Goal: Transaction & Acquisition: Purchase product/service

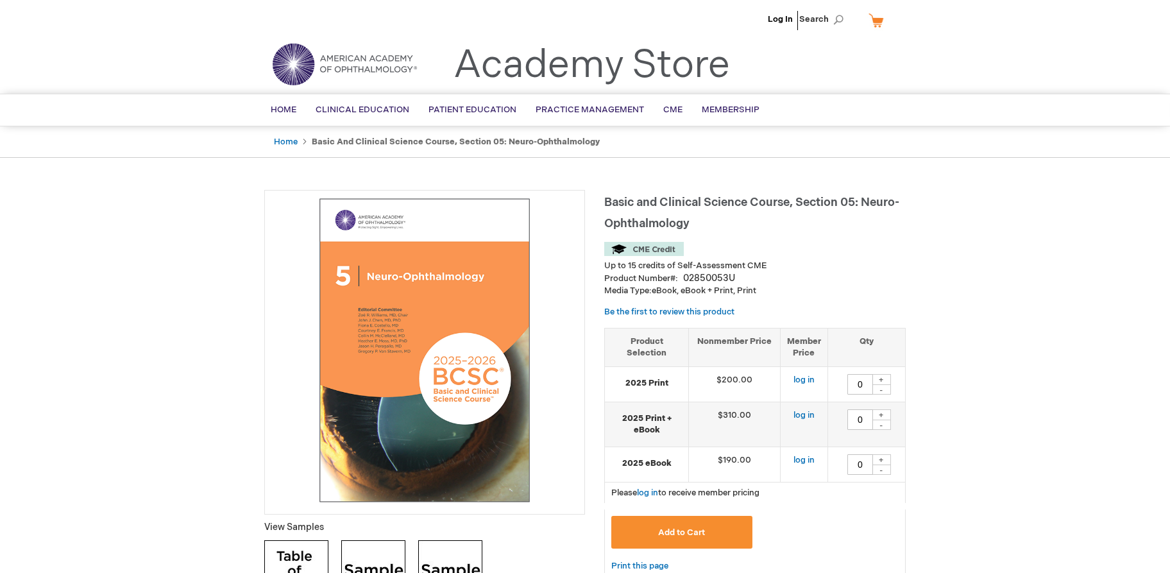
click at [780, 15] on link "Log In" at bounding box center [780, 19] width 25 height 10
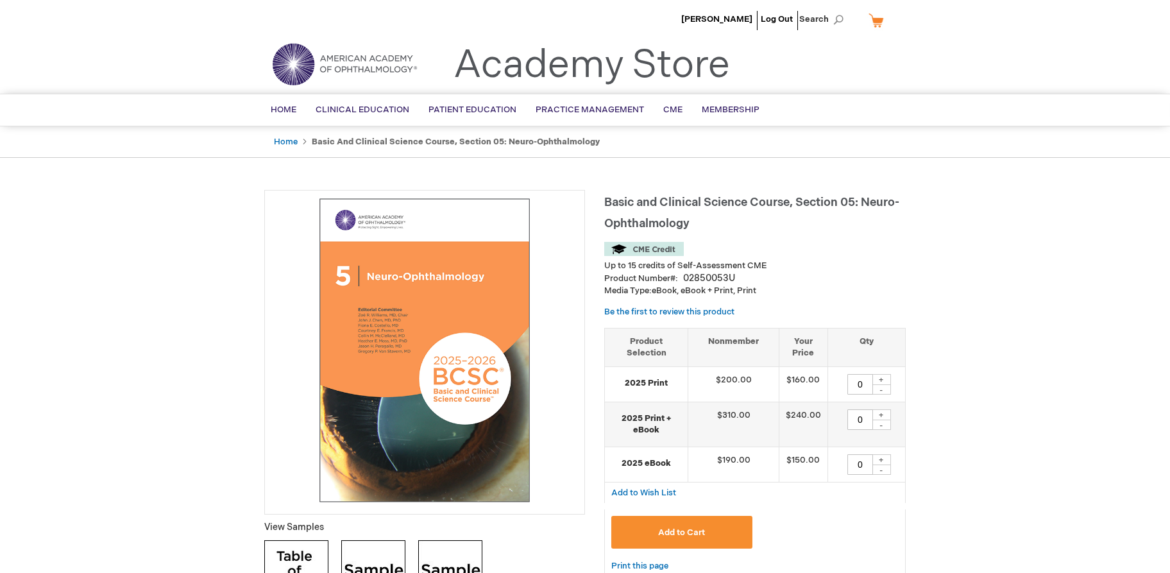
click at [880, 379] on div "+" at bounding box center [881, 379] width 19 height 11
type input "1"
click at [693, 528] on span "Add to Cart" at bounding box center [681, 532] width 47 height 10
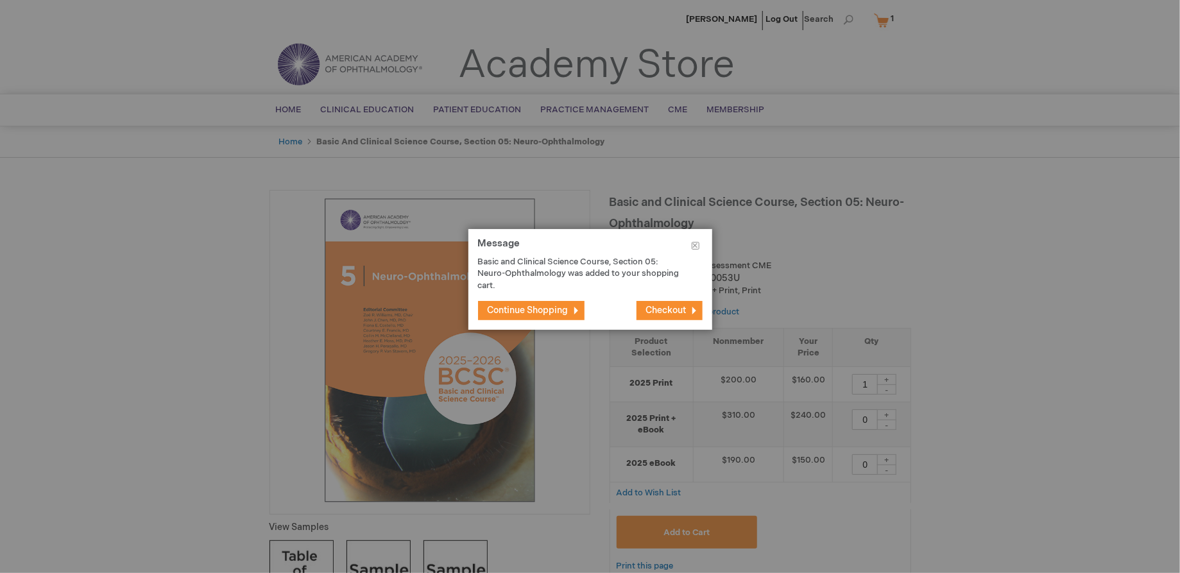
click at [530, 313] on span "Continue Shopping" at bounding box center [528, 310] width 81 height 11
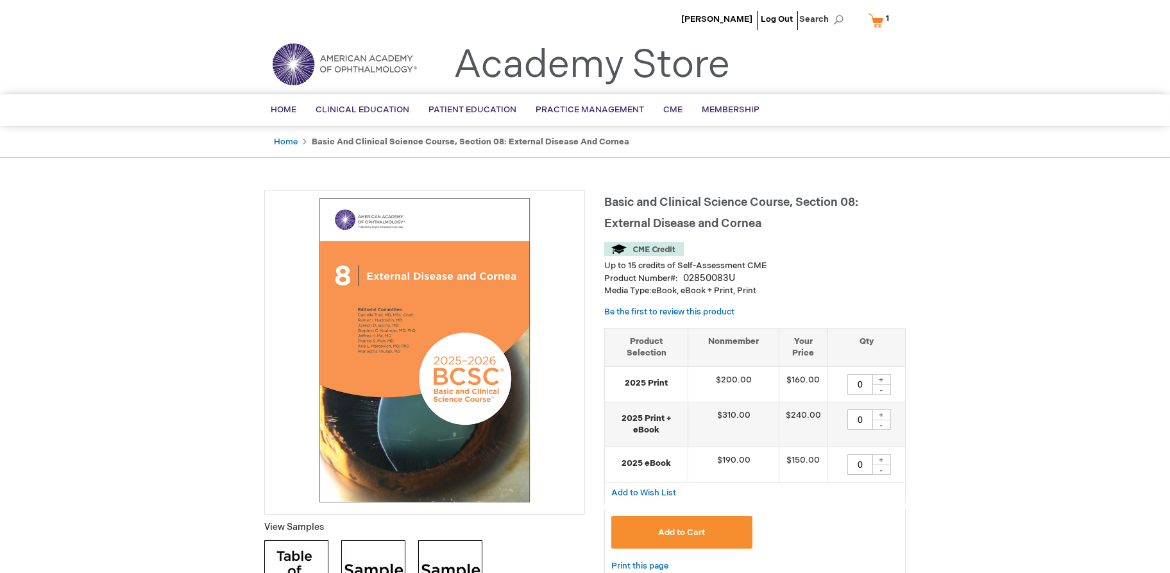
click at [882, 378] on div "+" at bounding box center [881, 379] width 19 height 11
type input "1"
click at [701, 535] on span "Add to Cart" at bounding box center [681, 532] width 47 height 10
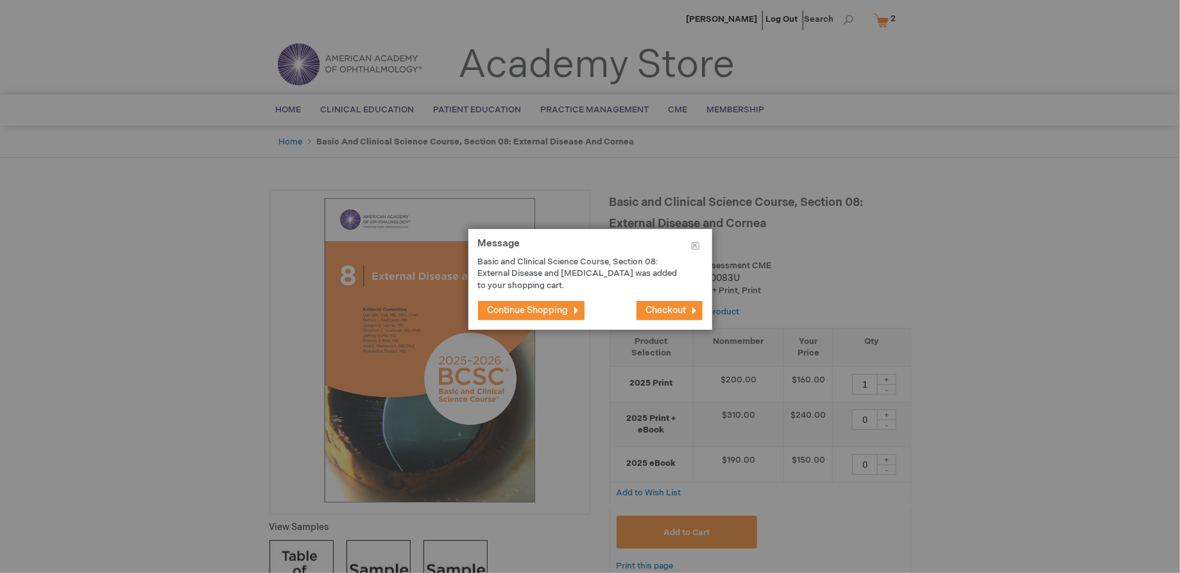
click at [535, 313] on span "Continue Shopping" at bounding box center [528, 310] width 81 height 11
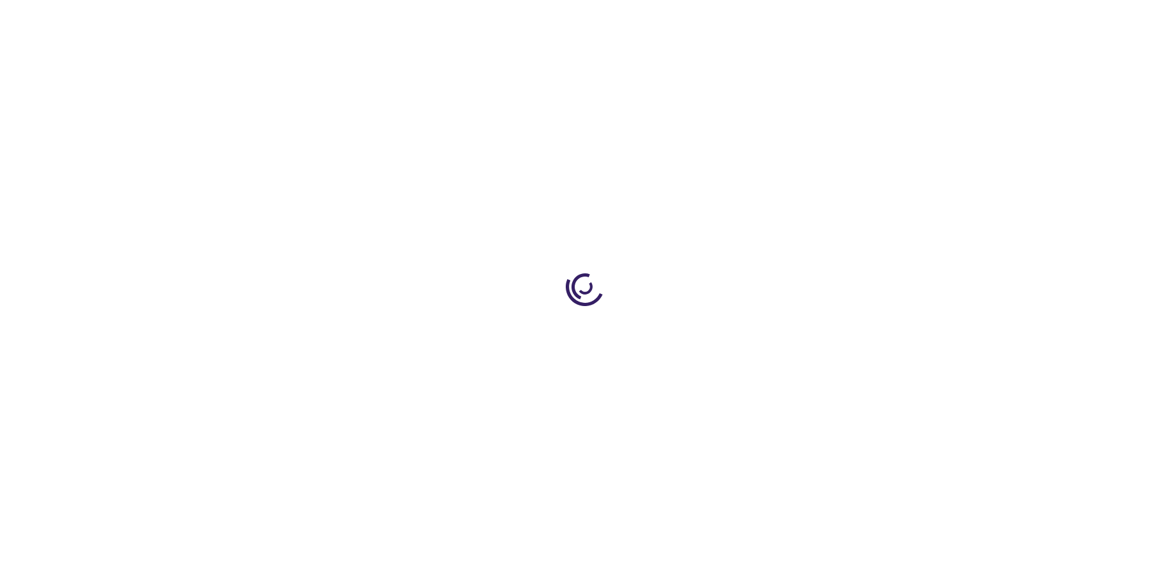
type input "0"
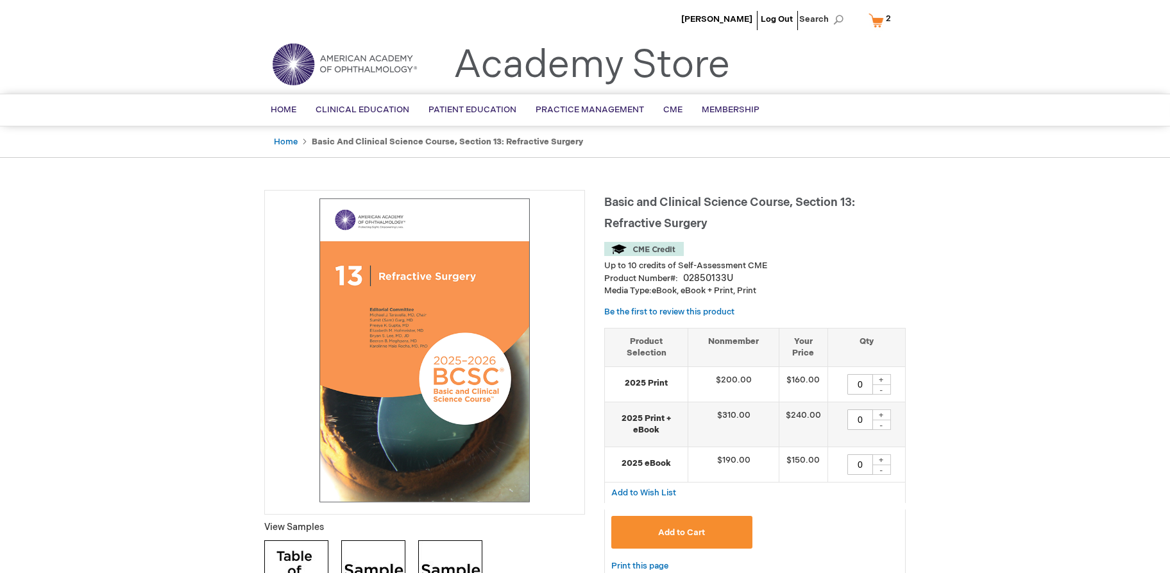
click at [884, 376] on div "+" at bounding box center [881, 379] width 19 height 11
type input "1"
click at [724, 531] on button "Add to Cart" at bounding box center [682, 532] width 141 height 33
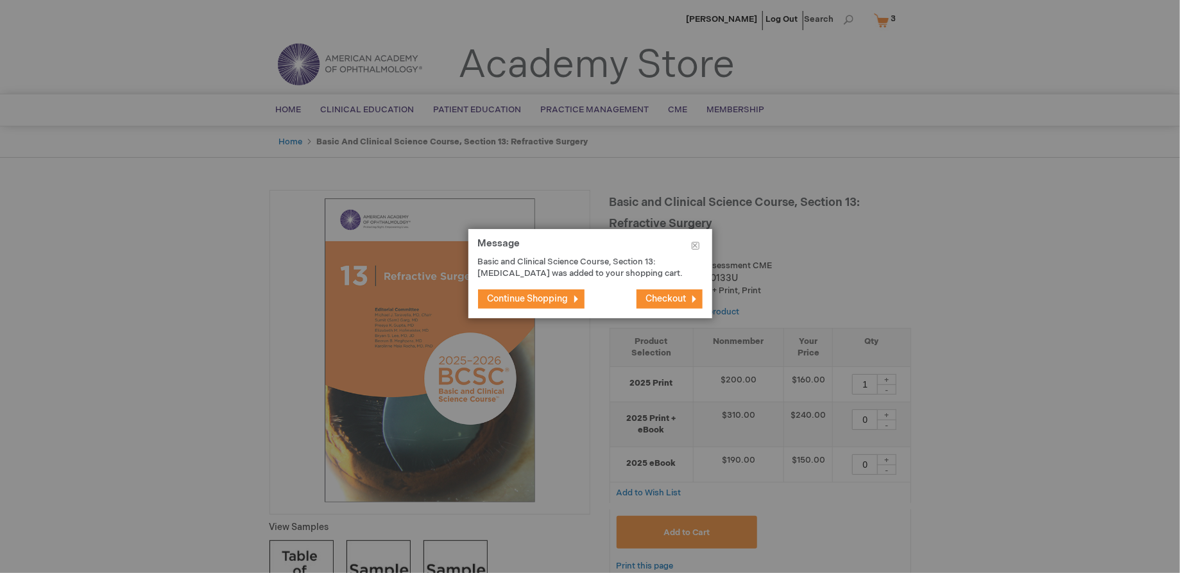
click at [556, 304] on span "Continue Shopping" at bounding box center [528, 298] width 81 height 11
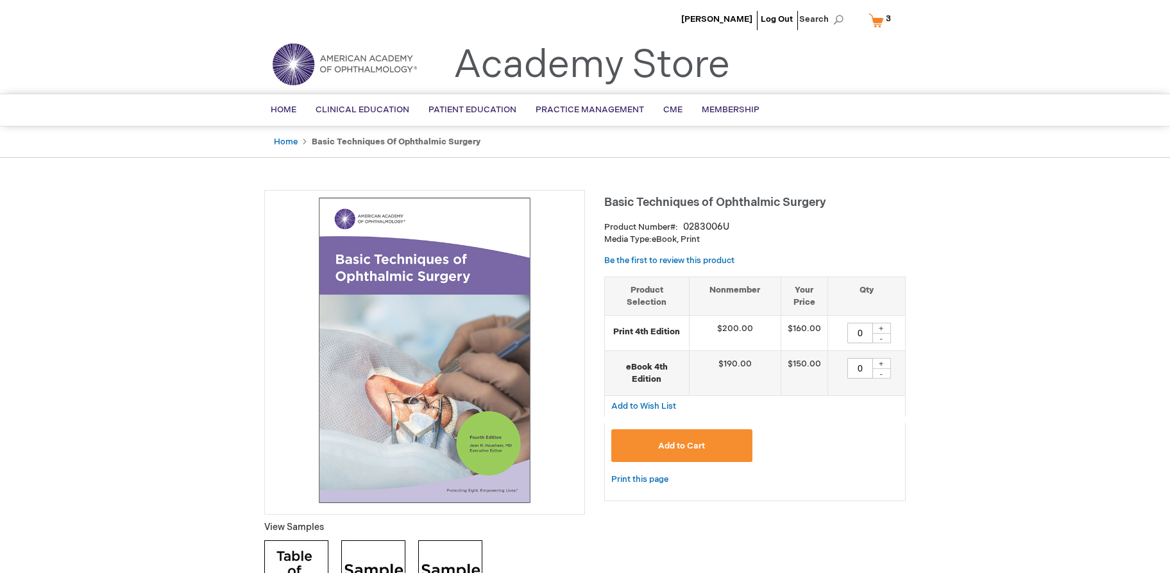
click at [885, 327] on div "+" at bounding box center [881, 328] width 19 height 11
type input "1"
click at [714, 451] on button "Add to Cart" at bounding box center [682, 445] width 141 height 33
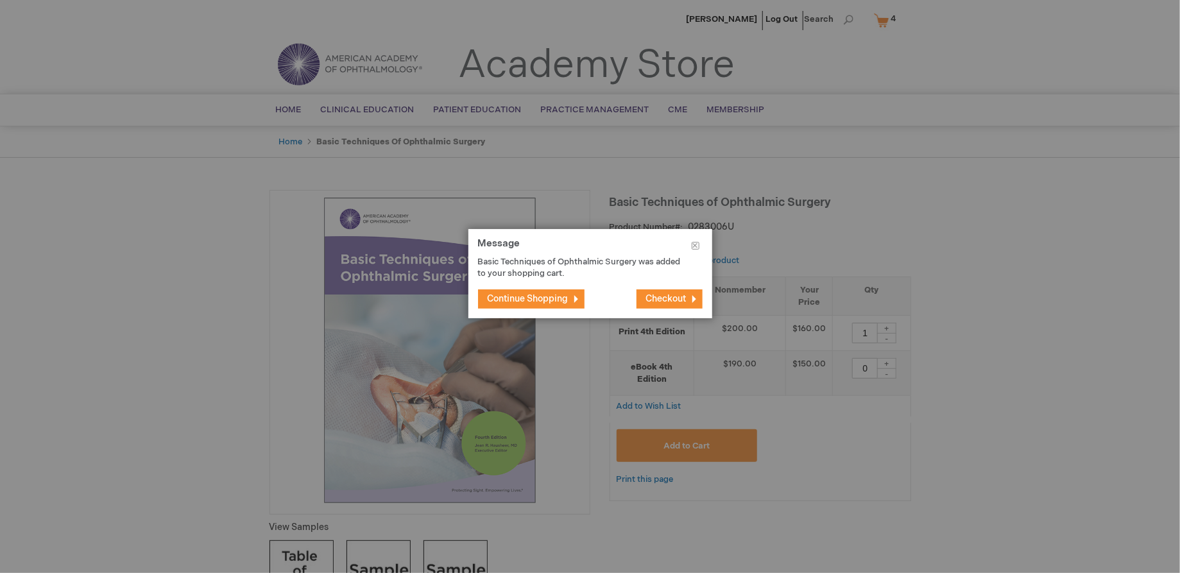
click at [665, 302] on span "Checkout" at bounding box center [666, 298] width 40 height 11
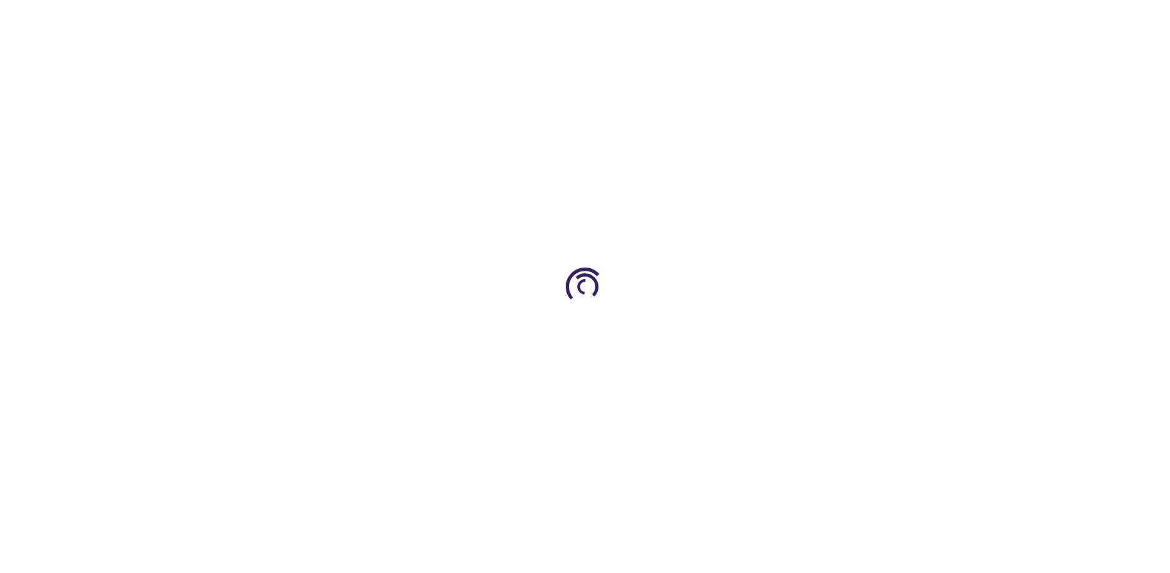
select select "US"
select select "25"
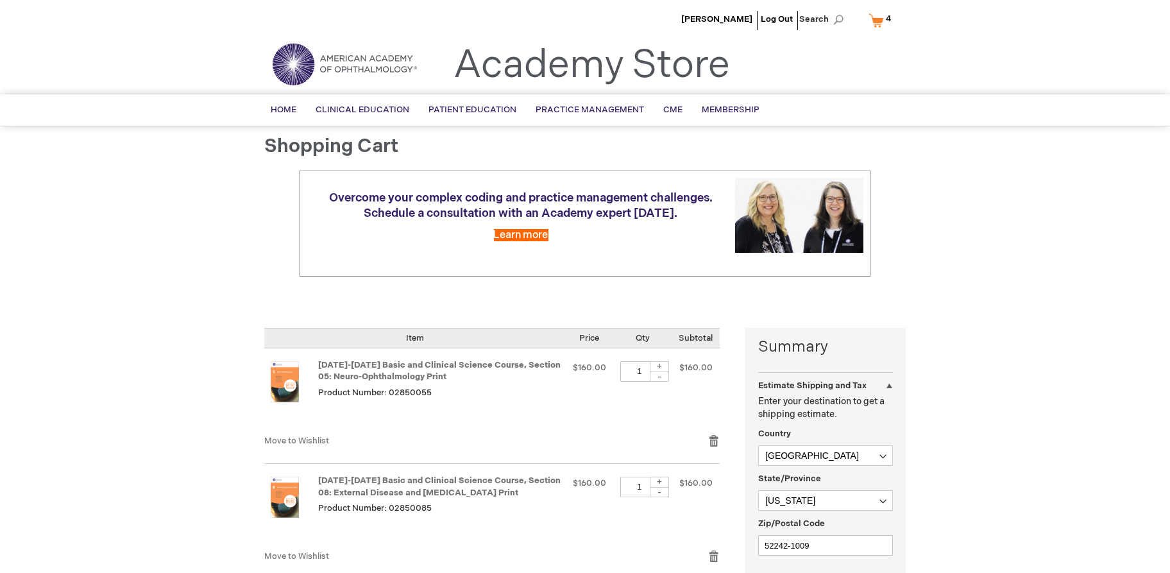
scroll to position [214, 0]
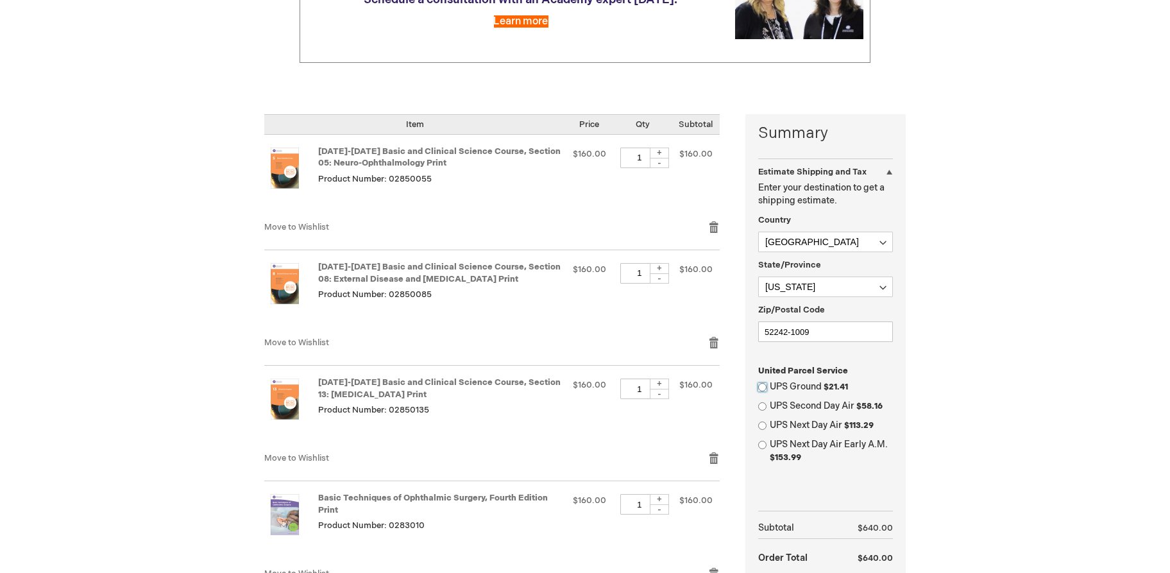
click at [760, 383] on input "UPS Ground $21.41" at bounding box center [762, 387] width 8 height 8
radio input "true"
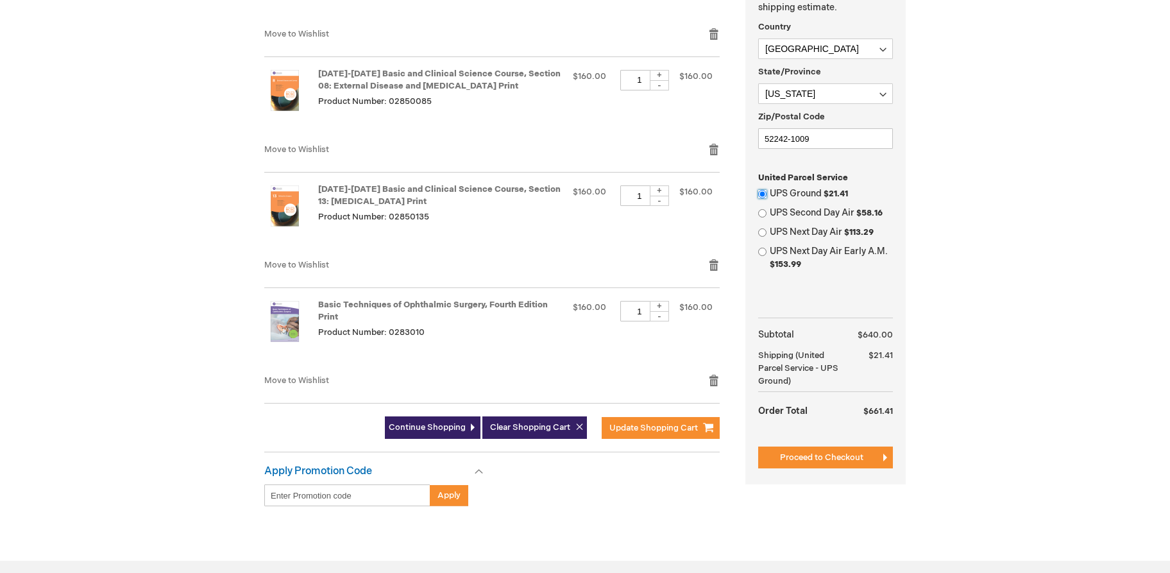
scroll to position [427, 0]
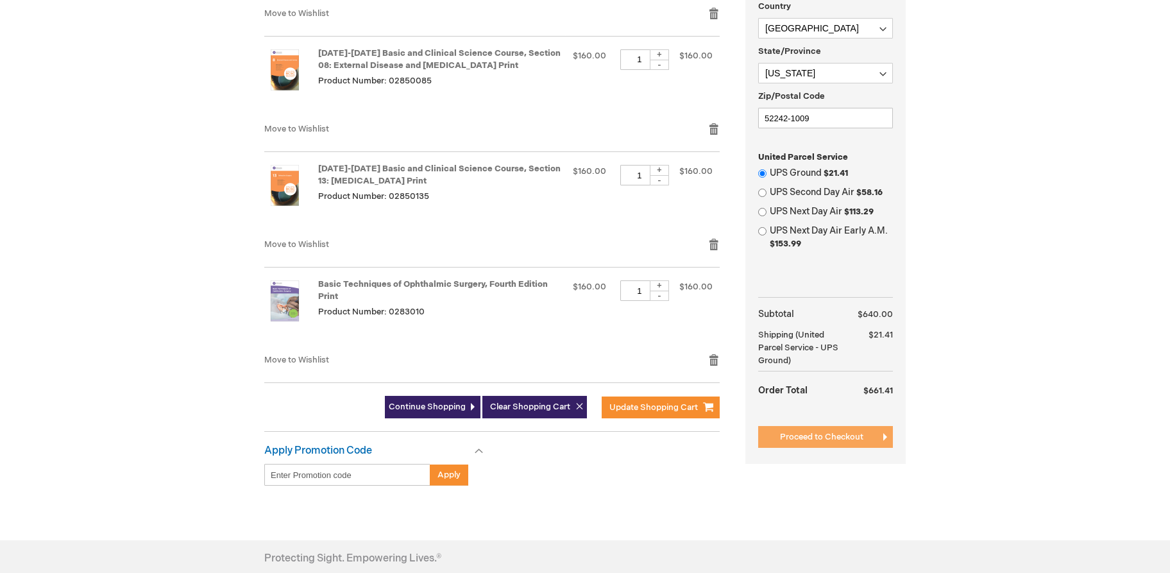
click at [786, 436] on span "Proceed to Checkout" at bounding box center [821, 437] width 83 height 10
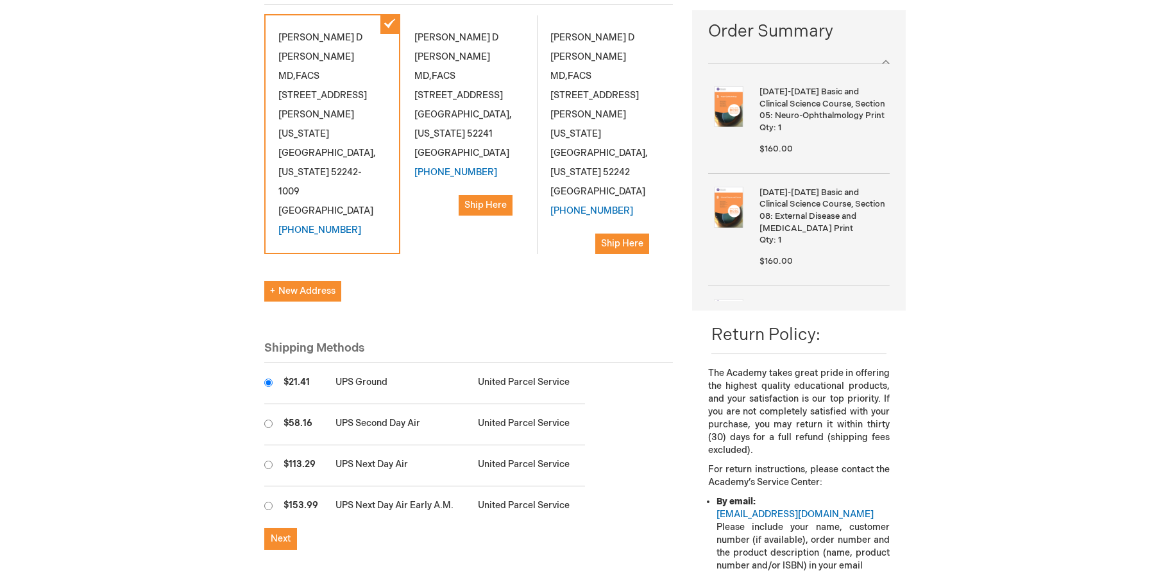
scroll to position [214, 0]
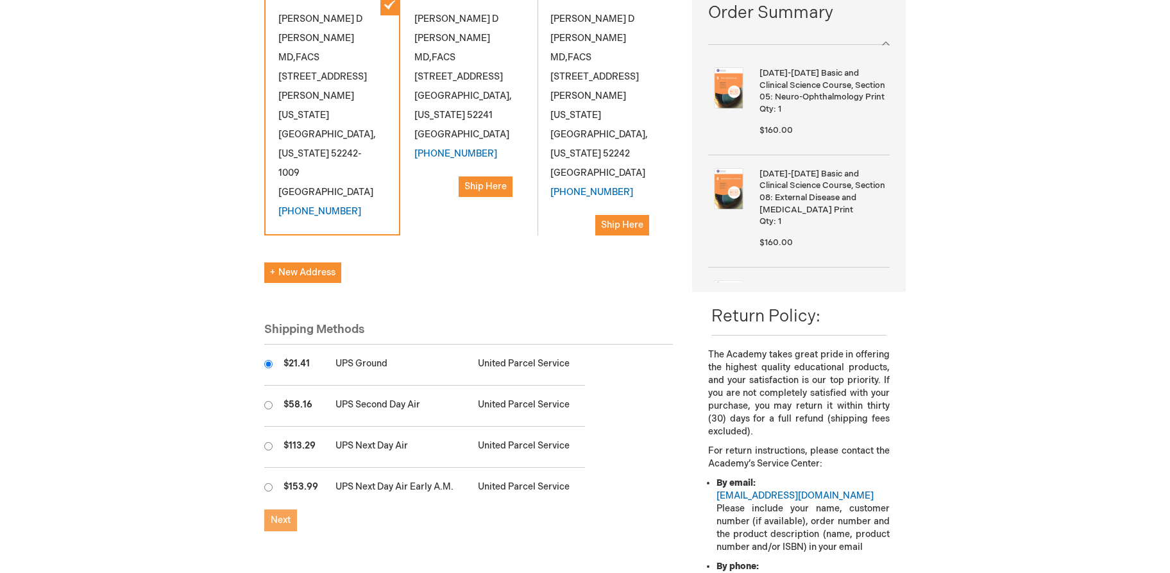
click at [286, 515] on span "Next" at bounding box center [281, 520] width 20 height 11
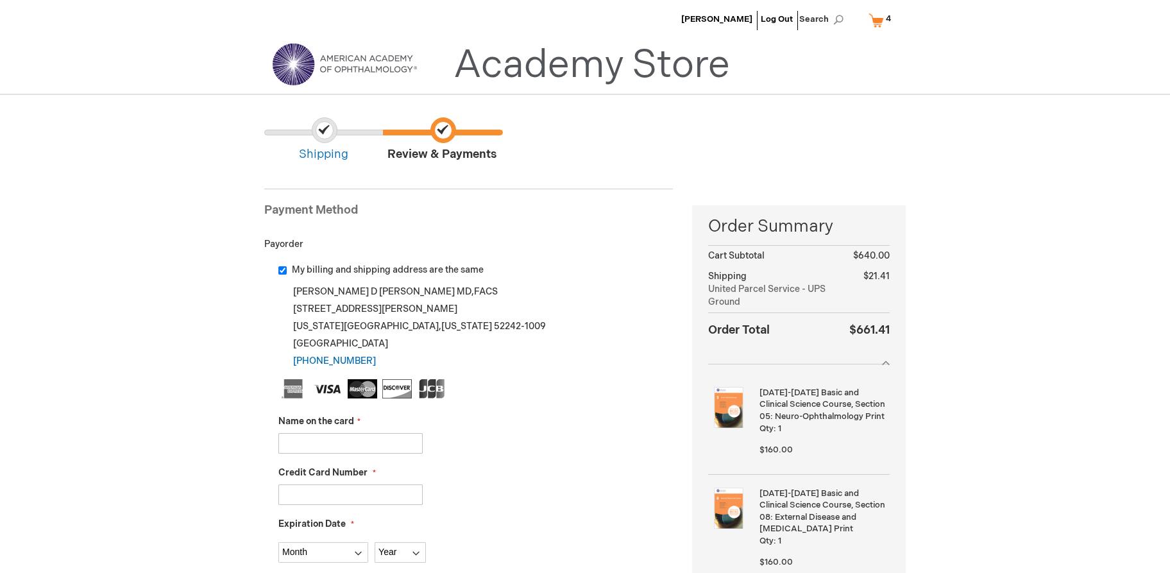
click at [281, 270] on input "My billing and shipping address are the same" at bounding box center [282, 270] width 8 height 8
checkbox input "false"
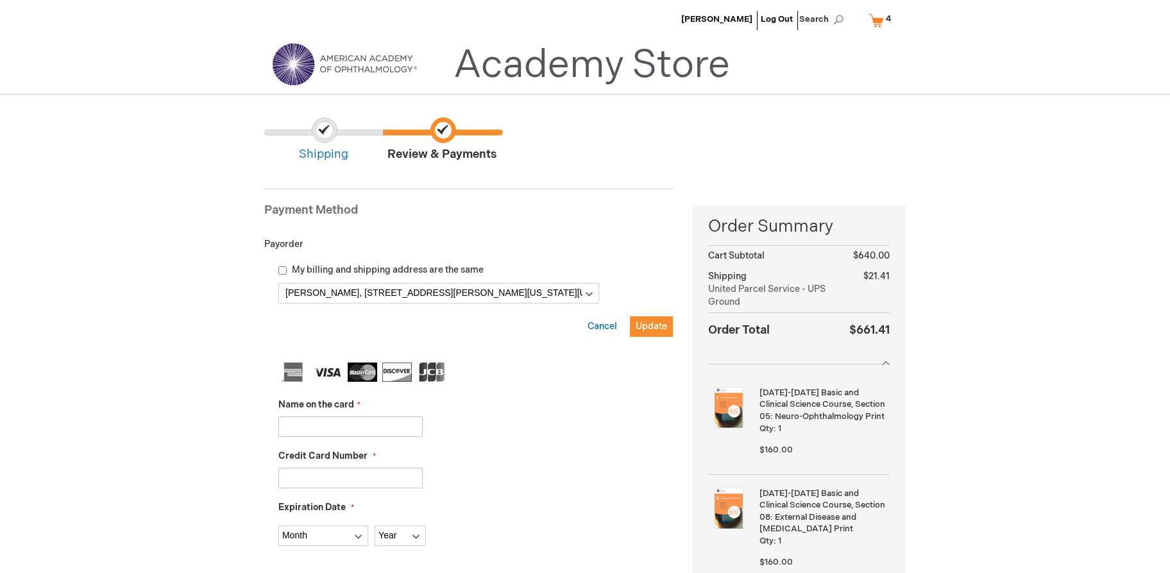
click at [323, 429] on input "Name on the card" at bounding box center [350, 426] width 144 height 21
type input "Rachael Ibeling"
type input "4246044668298445"
select select "6"
select select "2027"
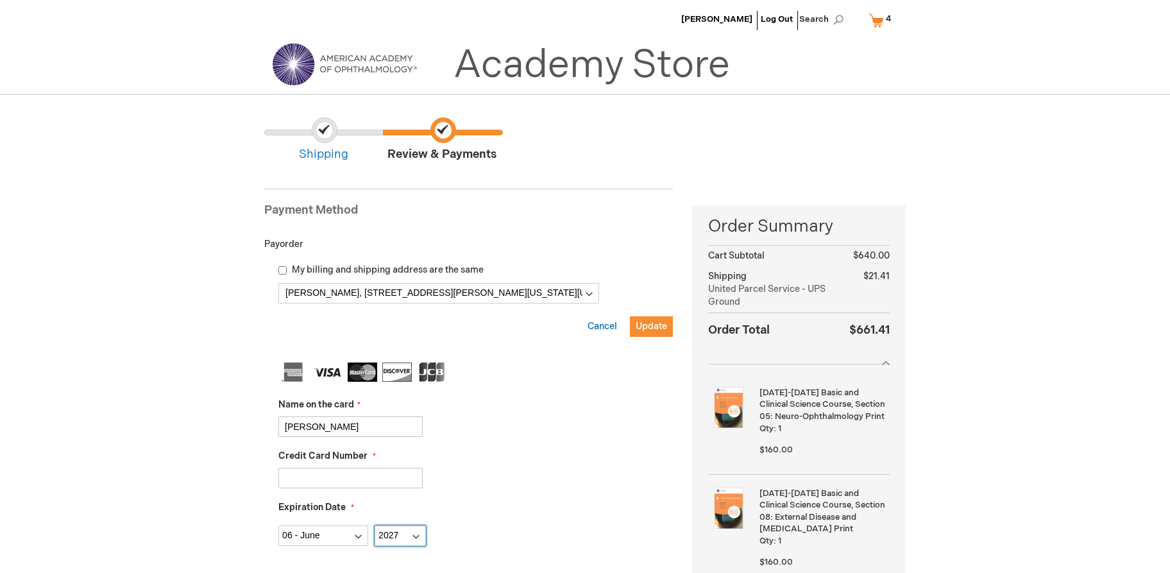
type input "629"
drag, startPoint x: 370, startPoint y: 430, endPoint x: 249, endPoint y: 427, distance: 120.7
drag, startPoint x: 375, startPoint y: 473, endPoint x: 249, endPoint y: 474, distance: 126.4
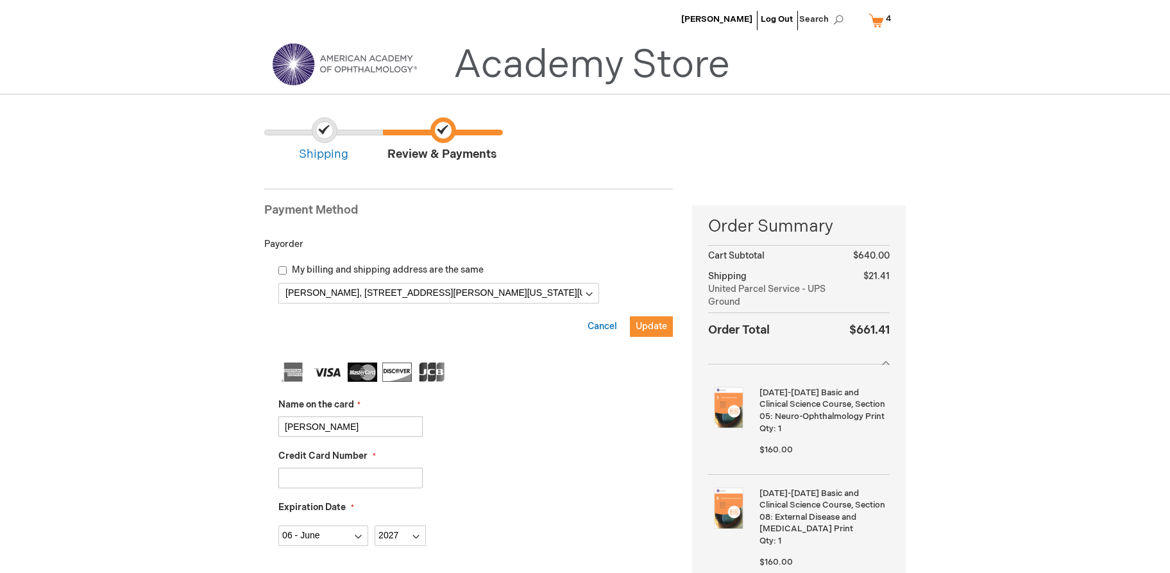
click at [348, 484] on input "Credit Card Number" at bounding box center [350, 478] width 144 height 21
type input "4246047002028840"
click at [353, 536] on select "Month 01 - January 02 - February 03 - March 04 - April 05 - May 06 - June 07 - …" at bounding box center [323, 536] width 90 height 21
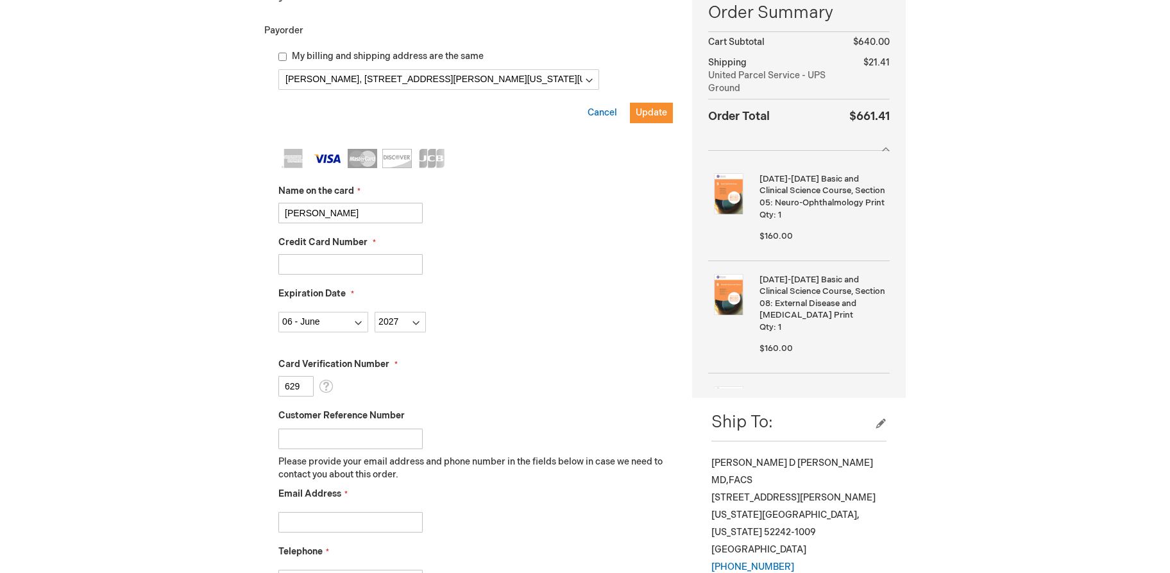
drag, startPoint x: 303, startPoint y: 386, endPoint x: 255, endPoint y: 385, distance: 48.1
click at [255, 385] on main "Checkout Log In Close Log In Email Address Password Log In Forgot Your Password?" at bounding box center [585, 483] width 661 height 1184
type input "530"
click at [418, 354] on fieldset "Name on the card Rachael Ibeling Credit Card Number 4246047002028840 Expiration…" at bounding box center [475, 376] width 395 height 454
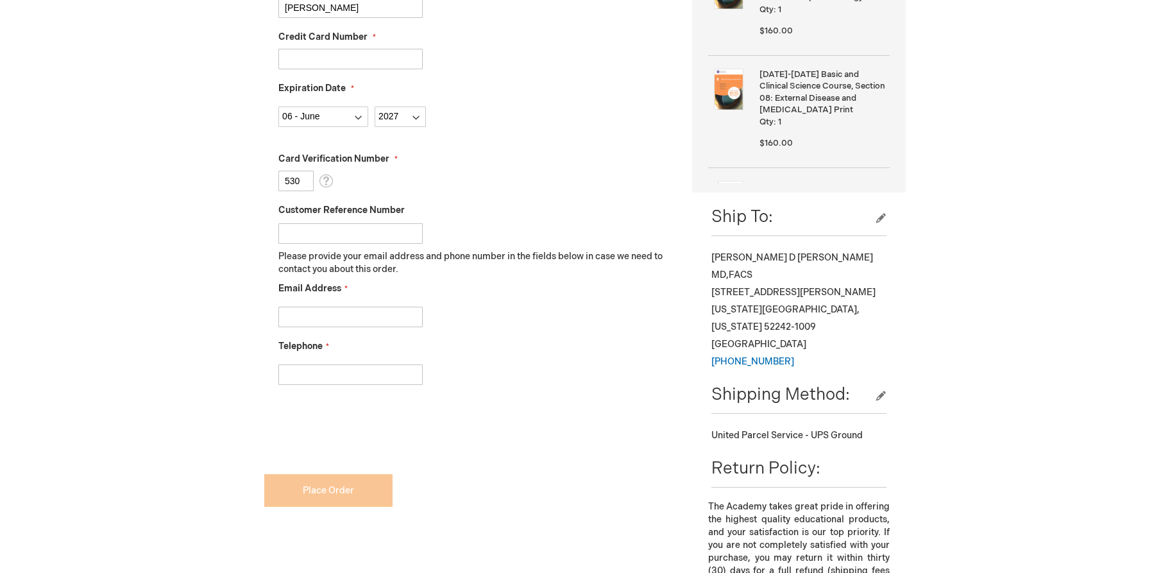
scroll to position [427, 0]
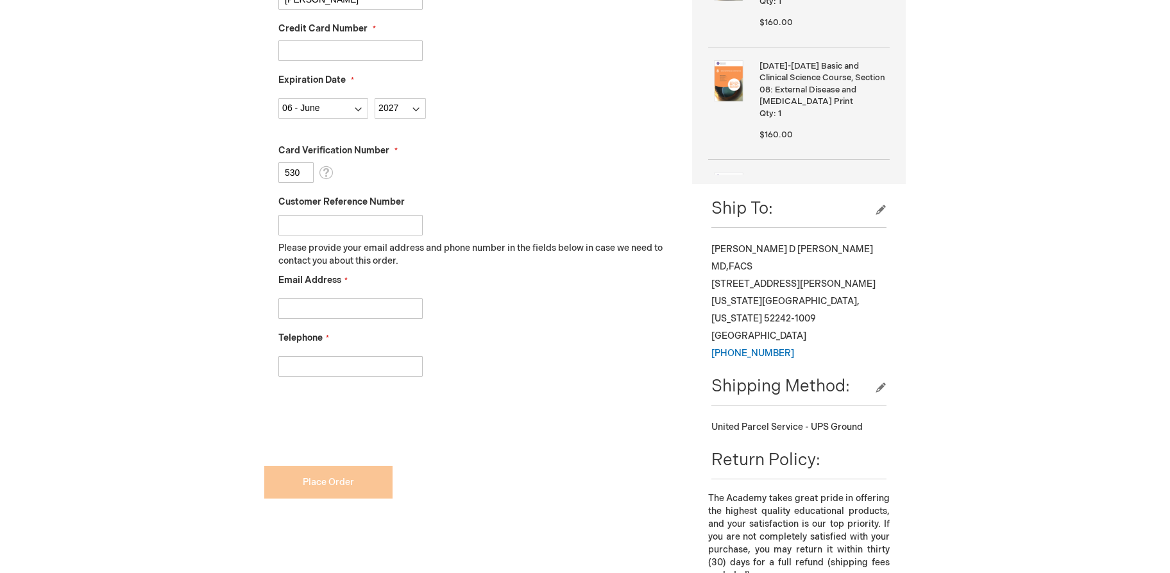
click at [323, 307] on input "Email Address" at bounding box center [350, 308] width 144 height 21
type input "rachael-ibeling@uiowa.edu"
type input "3193567997"
checkbox input "true"
click at [538, 416] on div "My billing and shipping address are the same Billing Address Keith Carter, 200 …" at bounding box center [468, 132] width 409 height 592
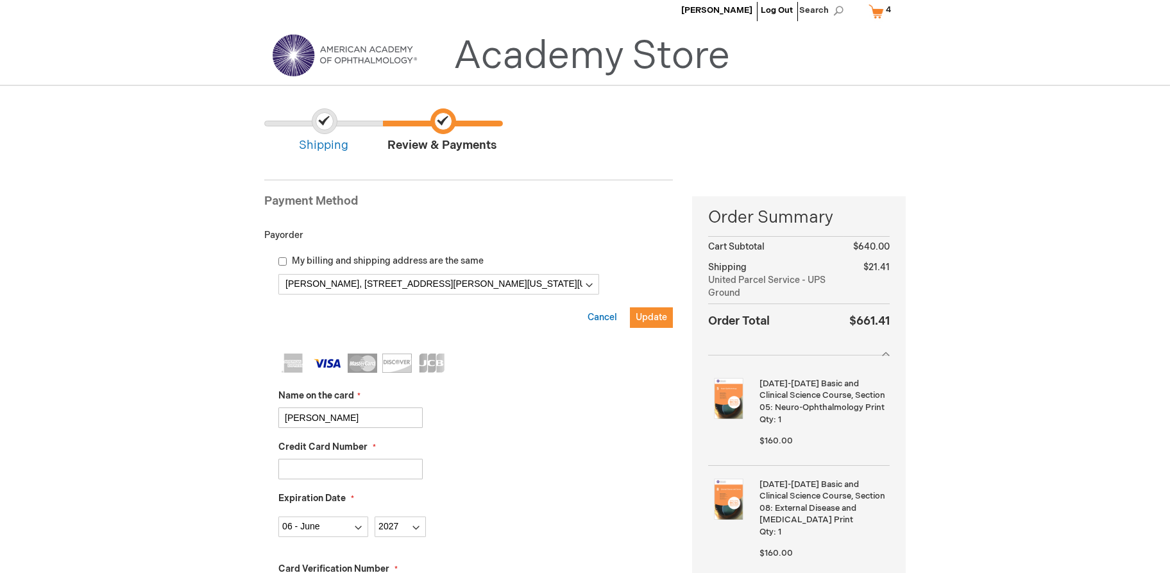
scroll to position [0, 0]
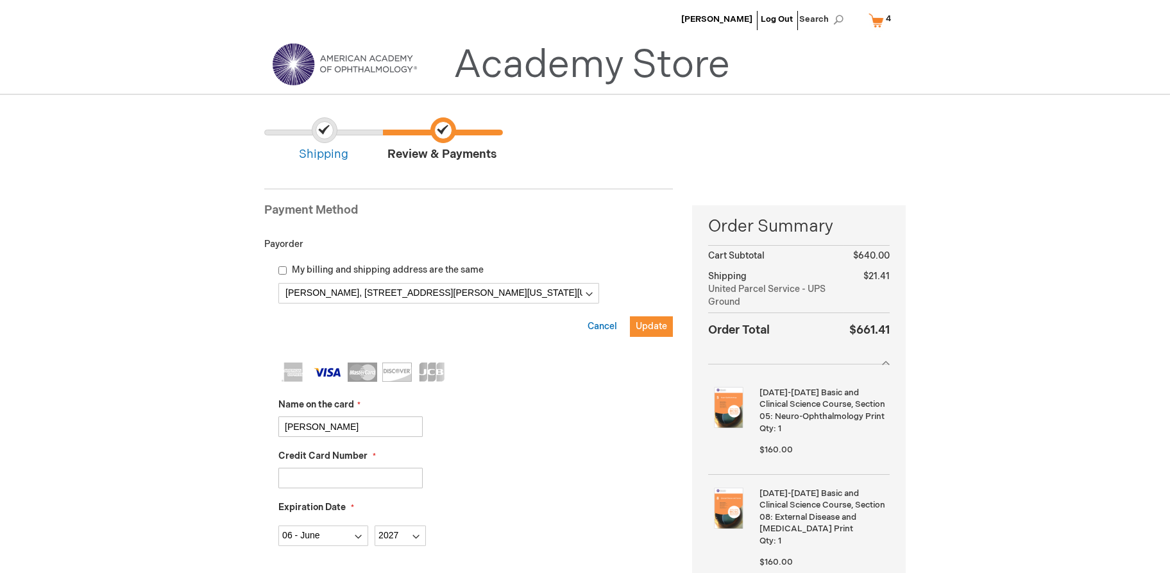
click at [535, 416] on div "Rachael Ibeling" at bounding box center [475, 426] width 395 height 21
click at [413, 431] on input "Rachael Ibeling" at bounding box center [350, 426] width 144 height 21
click at [412, 431] on input "Rachael Ibeling" at bounding box center [350, 426] width 144 height 21
drag, startPoint x: 398, startPoint y: 478, endPoint x: 406, endPoint y: 478, distance: 8.3
click at [398, 478] on input "4246047002028840" at bounding box center [350, 478] width 144 height 21
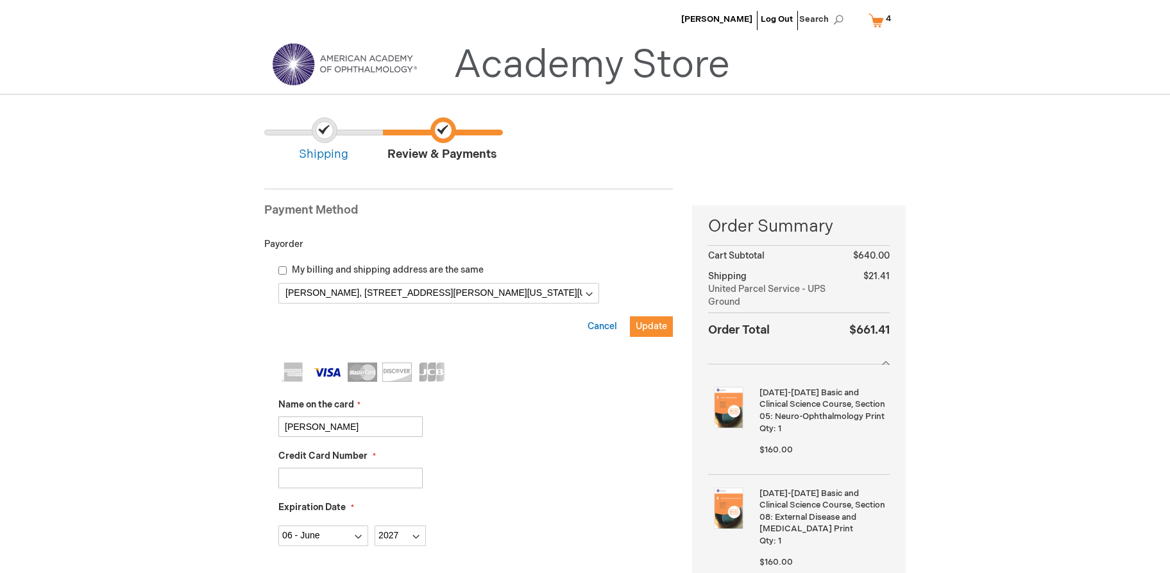
click at [515, 482] on div "4246047002028840" at bounding box center [475, 478] width 395 height 21
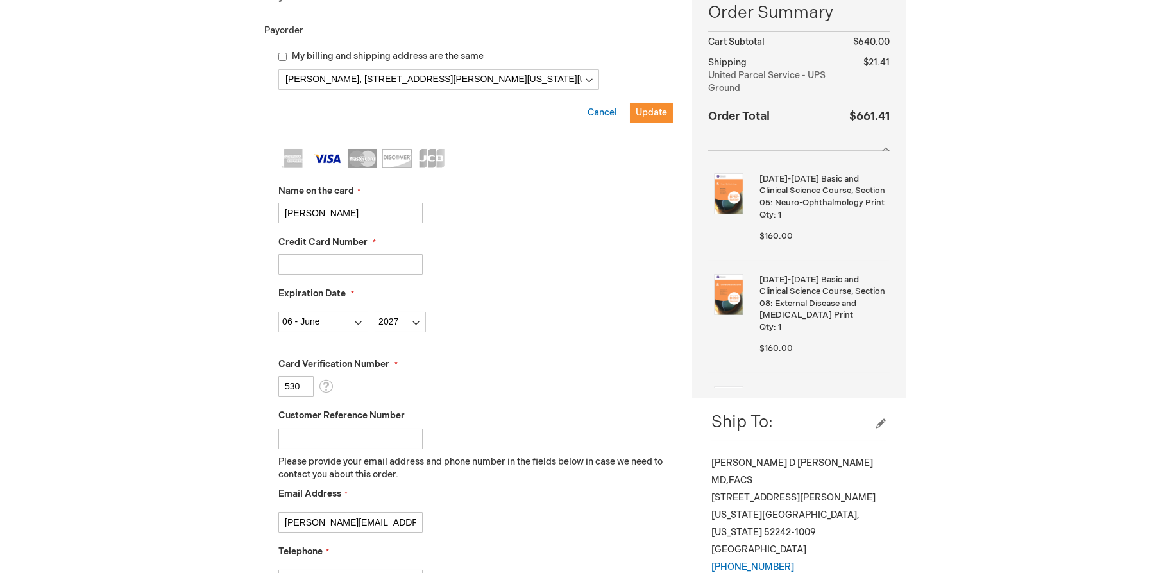
click at [506, 313] on div "Month 01 - January 02 - February 03 - March 04 - April 05 - May 06 - June 07 - …" at bounding box center [475, 318] width 395 height 27
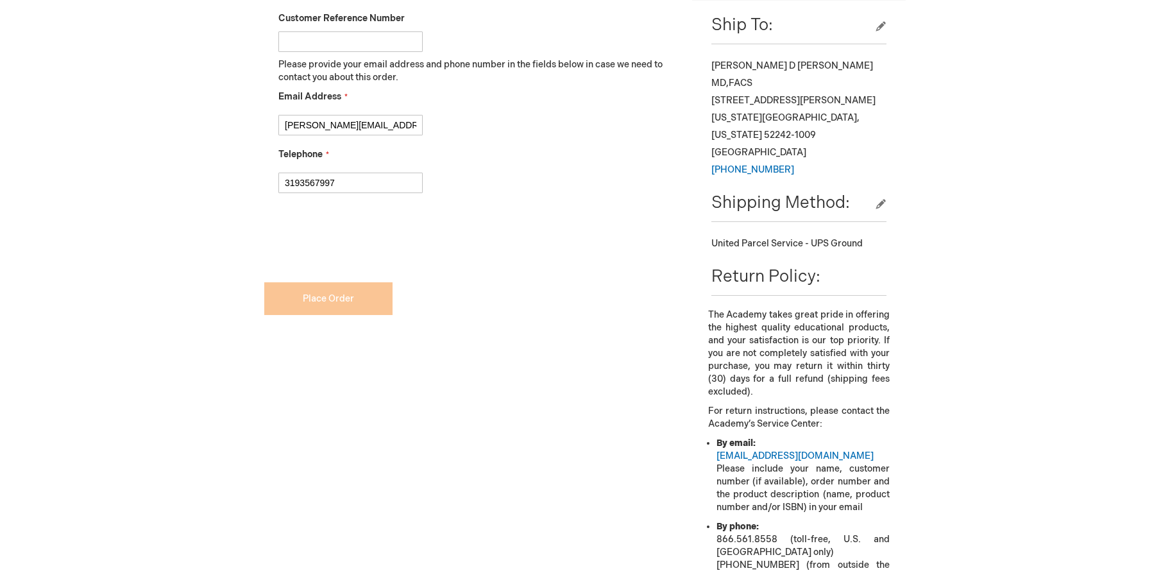
scroll to position [642, 0]
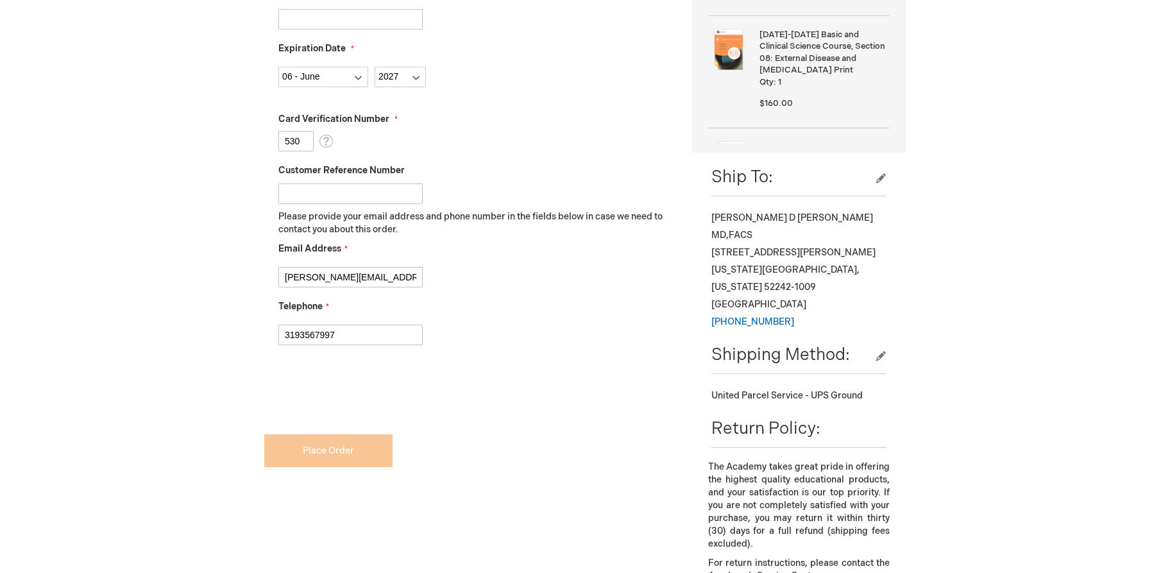
scroll to position [31, 0]
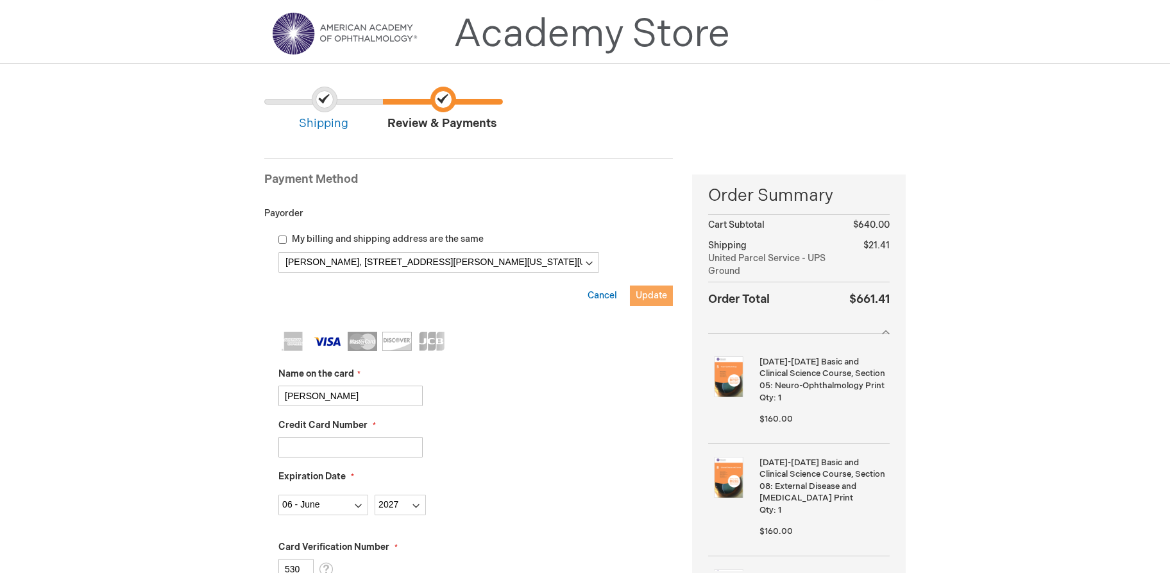
click at [653, 295] on span "Update" at bounding box center [651, 295] width 31 height 11
checkbox input "true"
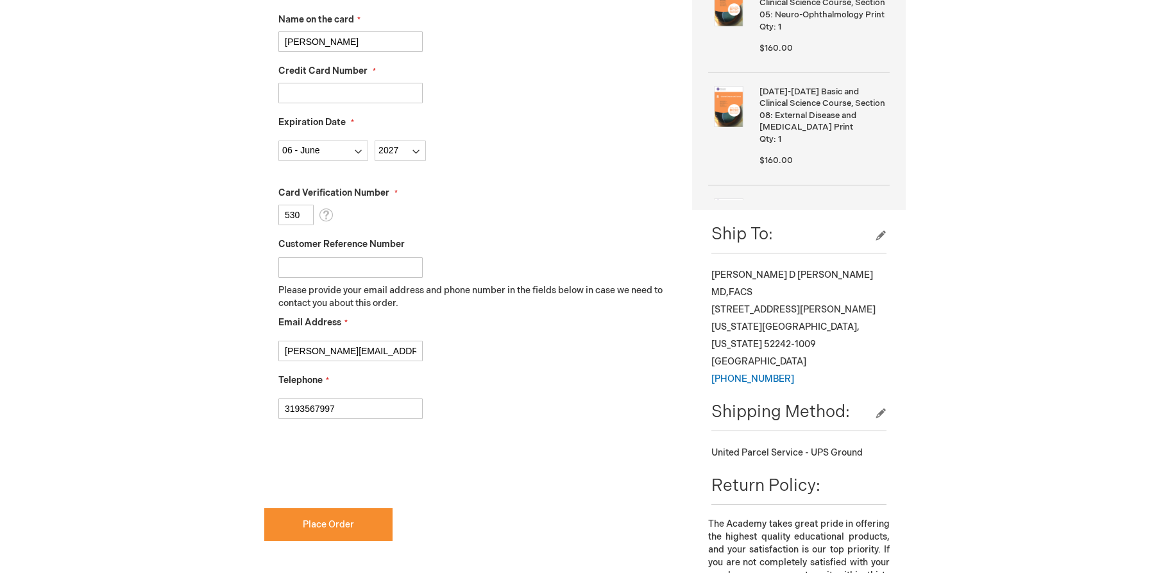
scroll to position [459, 0]
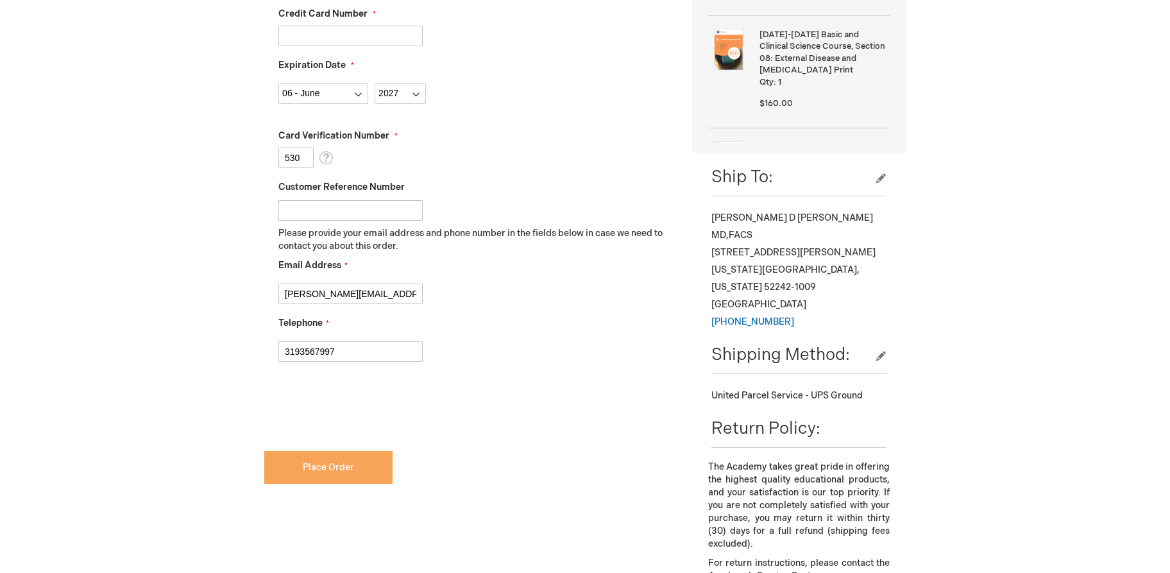
click at [356, 475] on button "Place Order" at bounding box center [328, 467] width 128 height 33
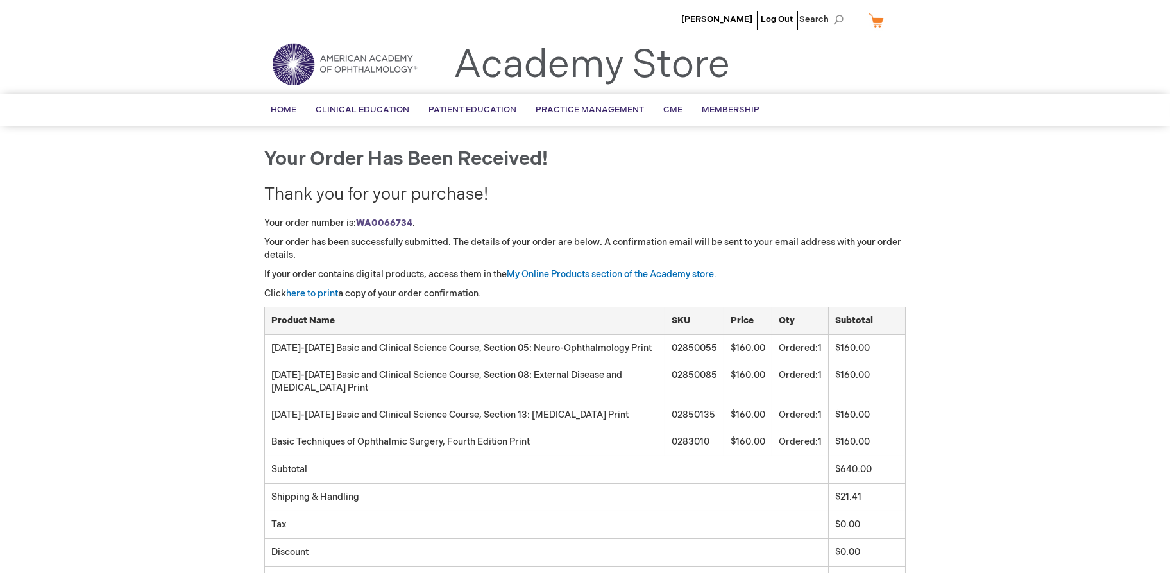
click at [1056, 257] on div "[PERSON_NAME] Log Out Search My Cart CLOSE RECENTLY ADDED ITEM(S) Close There a…" at bounding box center [585, 437] width 1170 height 875
click at [316, 293] on link "here to print" at bounding box center [312, 293] width 52 height 11
